Goal: Task Accomplishment & Management: Manage account settings

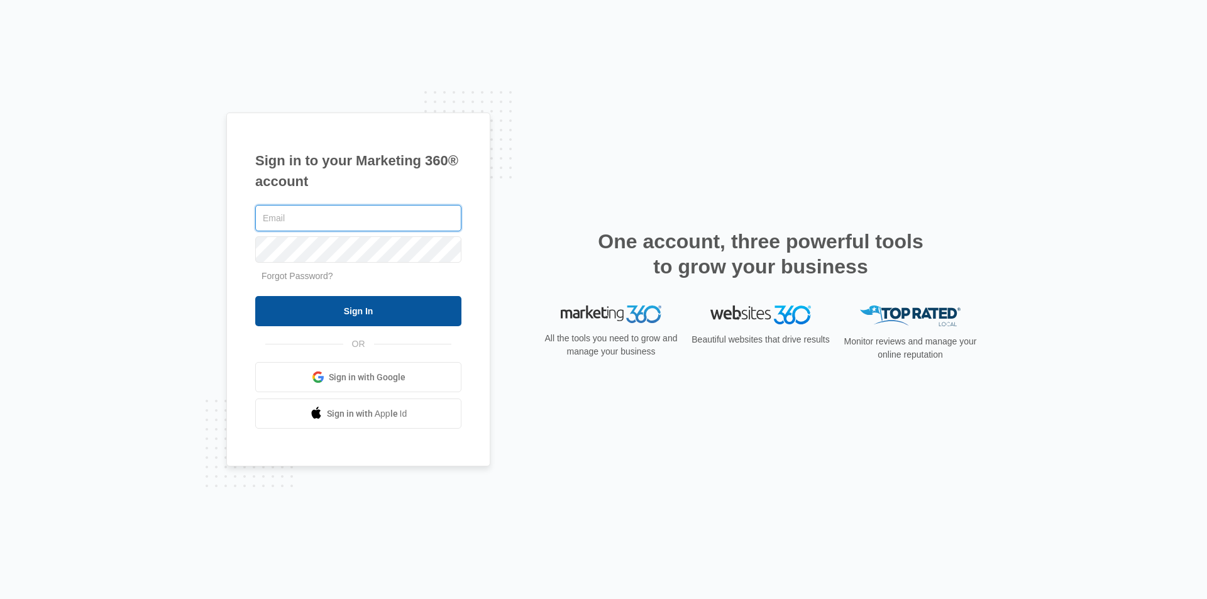
type input "[EMAIL_ADDRESS][DOMAIN_NAME]"
click at [338, 299] on input "Sign In" at bounding box center [358, 311] width 206 height 30
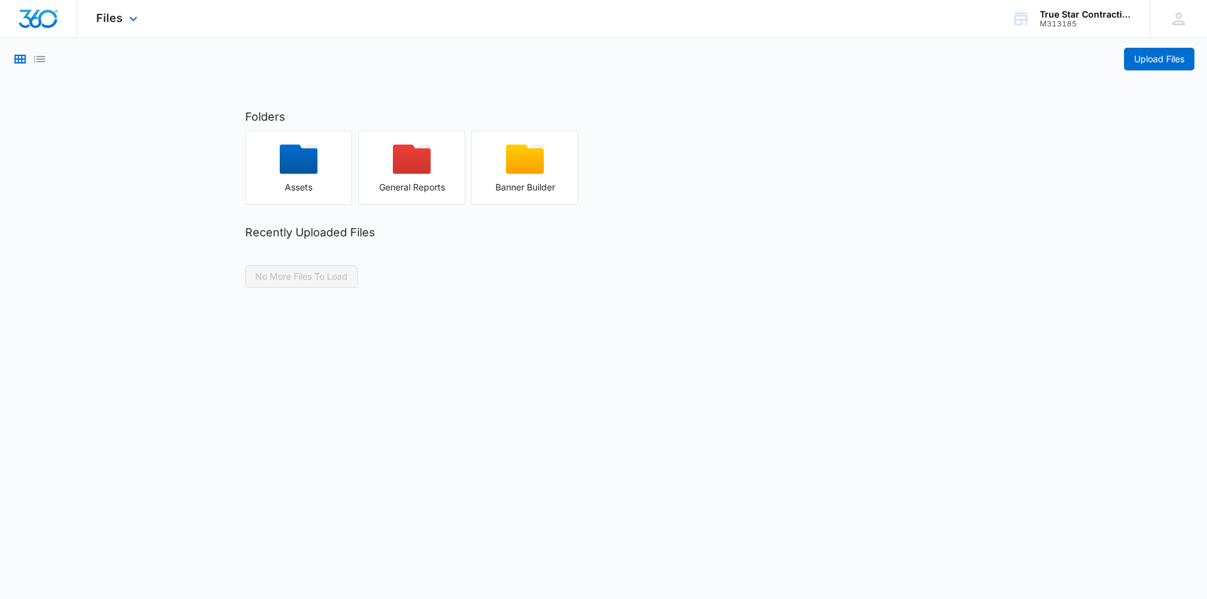
click at [32, 20] on img "Dashboard" at bounding box center [38, 18] width 40 height 19
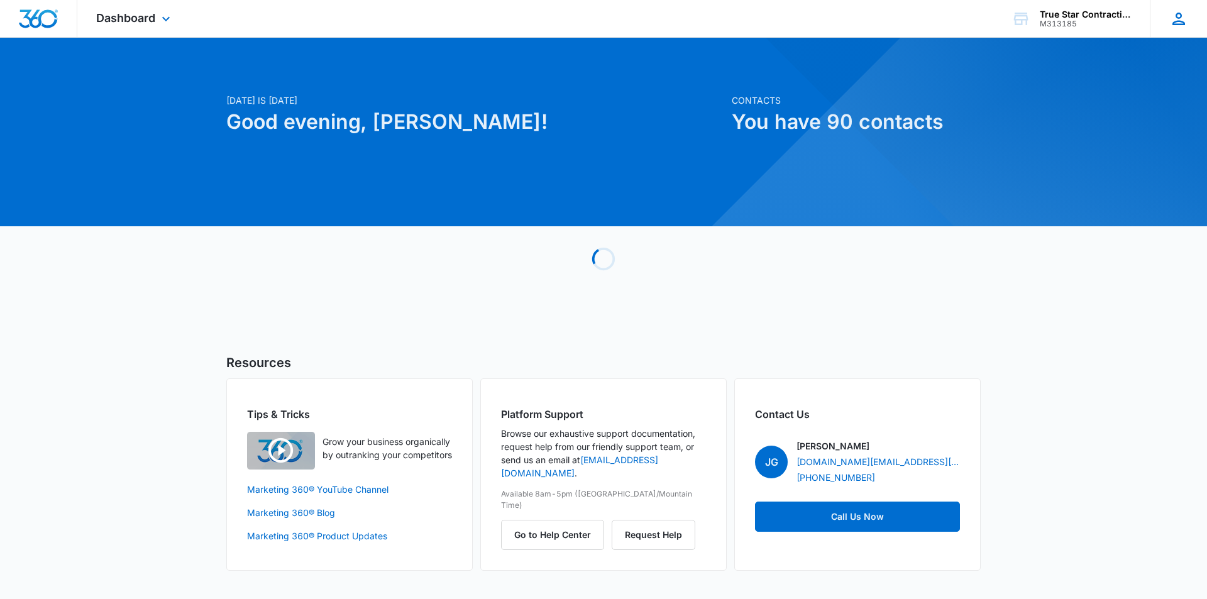
click at [1178, 32] on div "MA Mateo Alvez truestarcontracting@gmail.com My Profile Notifications Support L…" at bounding box center [1178, 18] width 57 height 37
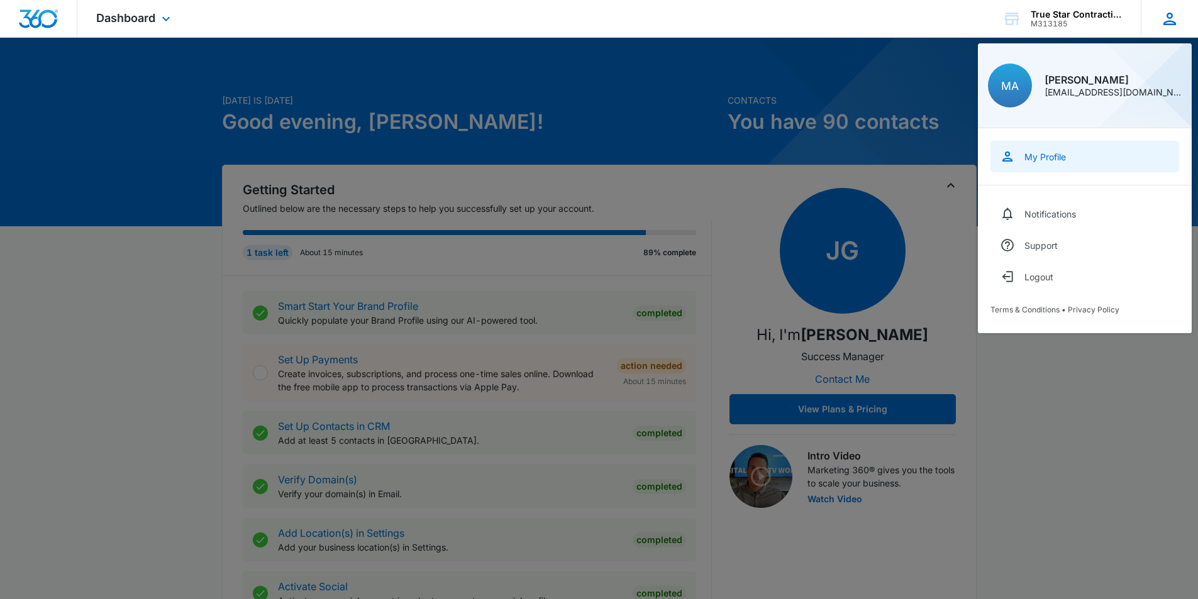
click at [1046, 162] on div "My Profile" at bounding box center [1045, 157] width 42 height 11
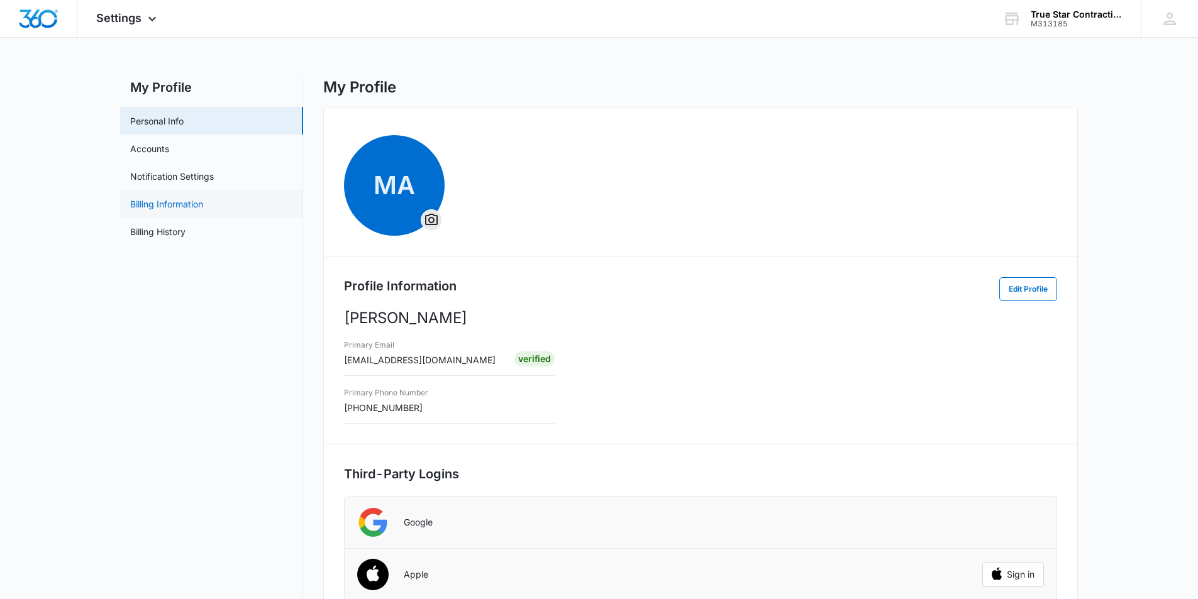
click at [203, 207] on link "Billing Information" at bounding box center [166, 203] width 73 height 13
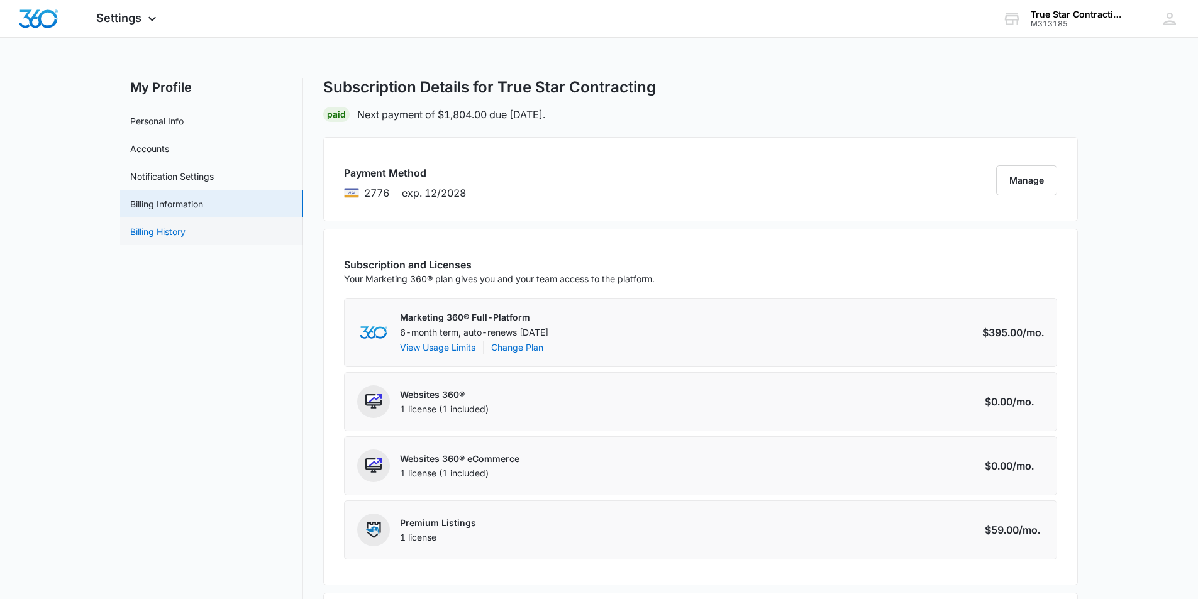
click at [186, 235] on link "Billing History" at bounding box center [157, 231] width 55 height 13
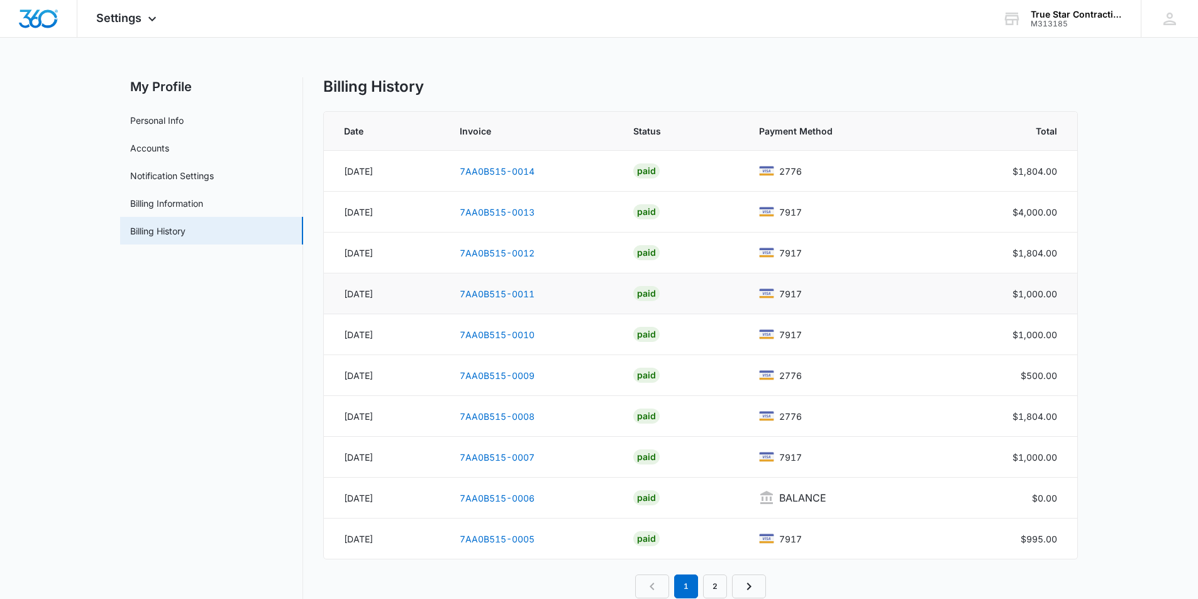
scroll to position [30, 0]
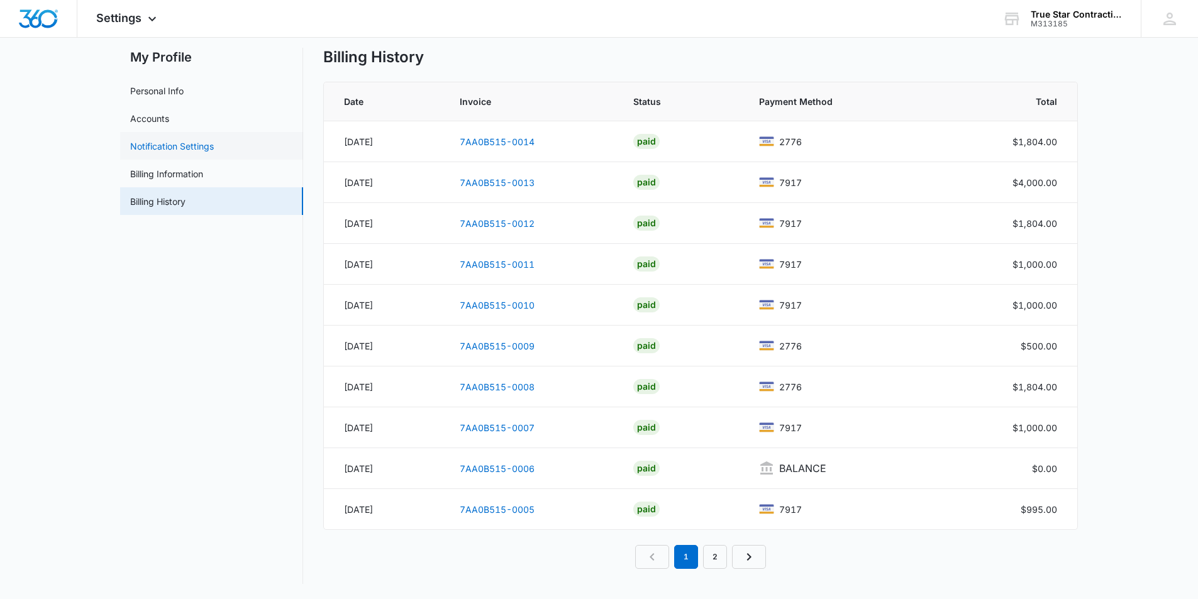
click at [174, 140] on link "Notification Settings" at bounding box center [172, 146] width 84 height 13
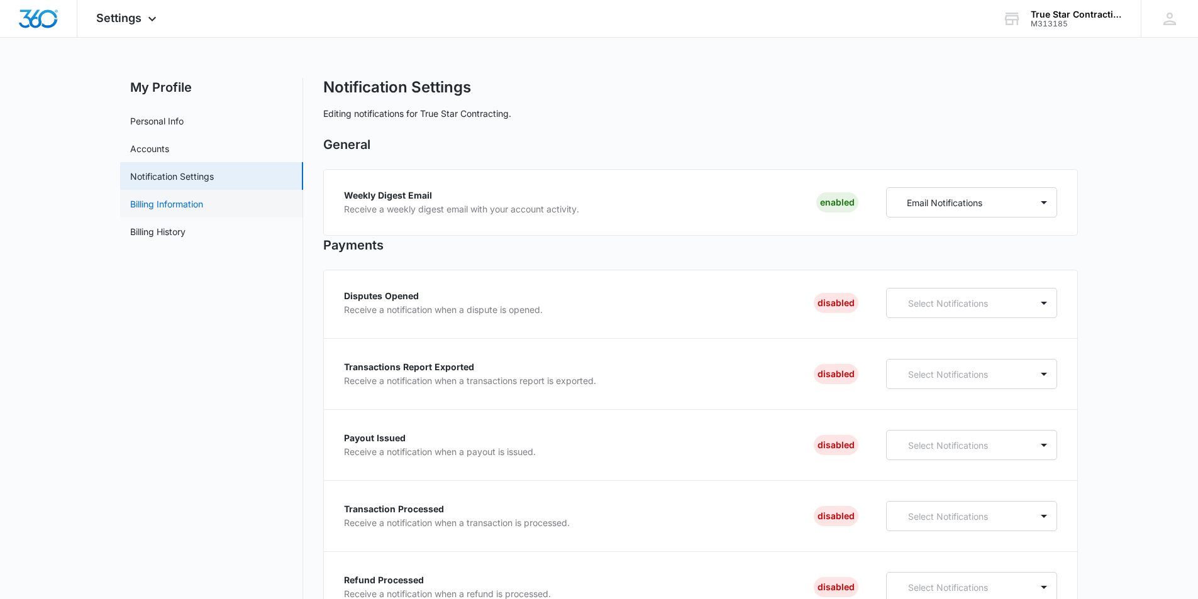
click at [193, 204] on link "Billing Information" at bounding box center [166, 203] width 73 height 13
